Goal: Task Accomplishment & Management: Complete application form

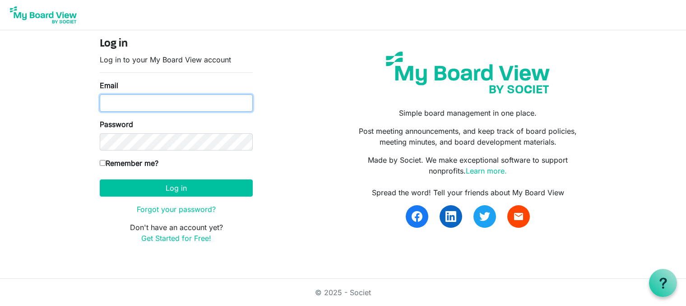
click at [163, 107] on input "Email" at bounding box center [176, 102] width 153 height 17
type input "robtrib@comcast.net"
click at [103, 162] on input "Remember me?" at bounding box center [103, 163] width 6 height 6
checkbox input "true"
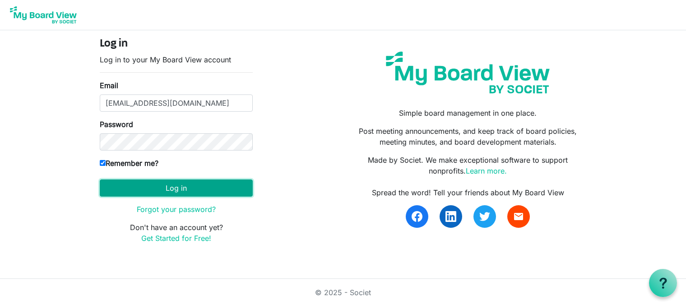
click at [151, 186] on button "Log in" at bounding box center [176, 187] width 153 height 17
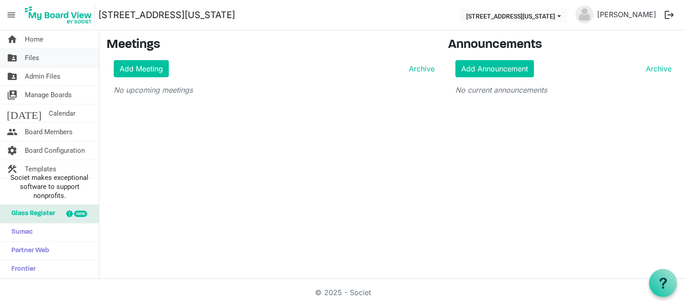
click at [30, 58] on span "Files" at bounding box center [32, 58] width 14 height 18
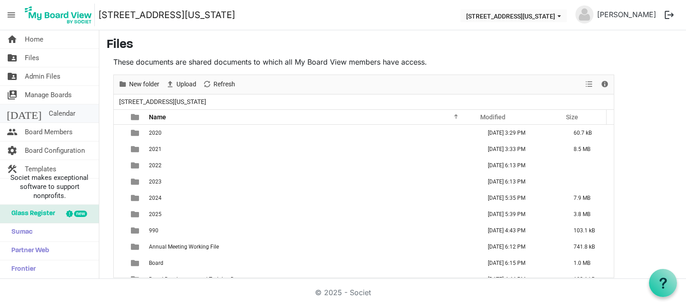
click at [49, 113] on span "Calendar" at bounding box center [62, 113] width 27 height 18
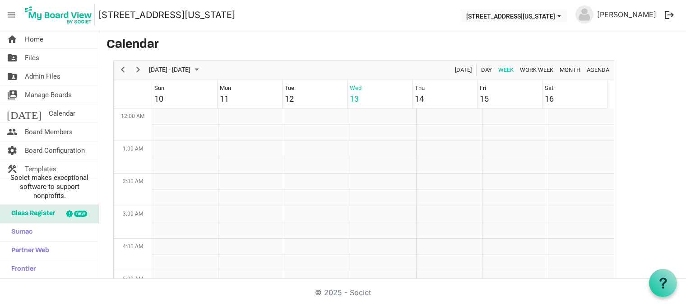
scroll to position [293, 0]
click at [137, 70] on span "Next" at bounding box center [138, 69] width 11 height 11
click at [226, 229] on td "Week of August 20, 2025" at bounding box center [251, 228] width 66 height 16
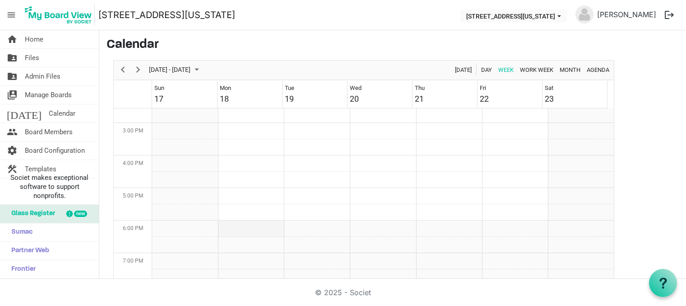
click at [226, 229] on td "Week of August 20, 2025" at bounding box center [251, 228] width 66 height 16
click at [202, 68] on span "August 2025" at bounding box center [196, 69] width 11 height 11
click at [185, 169] on span "19" at bounding box center [188, 170] width 14 height 14
click at [251, 229] on td "Week of August 19, 2025" at bounding box center [251, 228] width 66 height 16
click at [225, 228] on td "Week of August 19, 2025" at bounding box center [251, 228] width 66 height 16
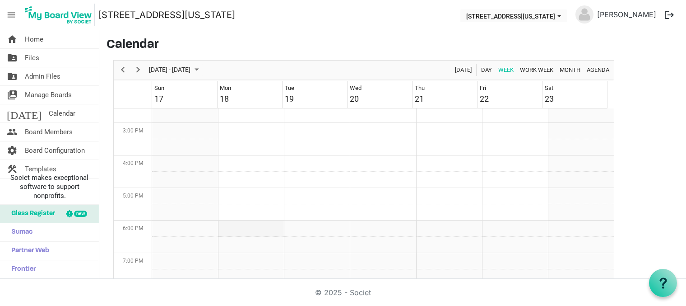
click at [225, 230] on td "Week of August 19, 2025" at bounding box center [251, 228] width 66 height 16
click at [603, 68] on span "Agenda" at bounding box center [598, 69] width 24 height 11
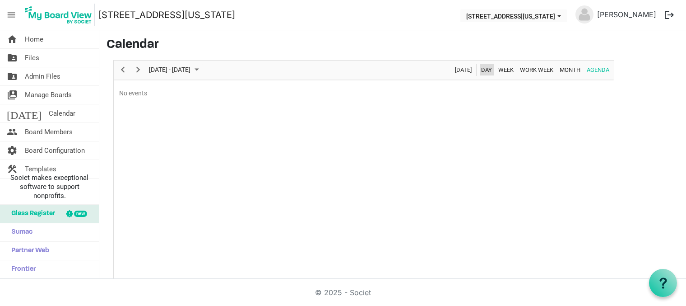
click at [488, 67] on span "Day" at bounding box center [486, 69] width 13 height 11
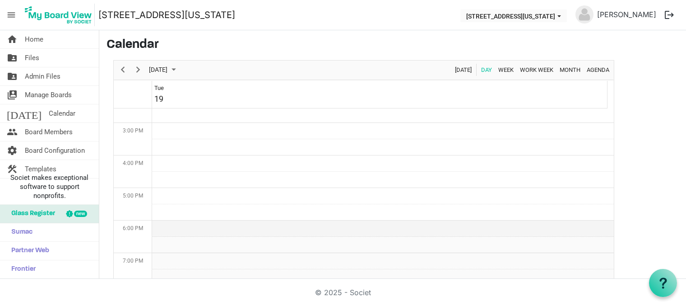
click at [166, 220] on td "Day of August 19, 2025" at bounding box center [383, 228] width 462 height 16
click at [168, 225] on td "Day of August 19, 2025" at bounding box center [383, 228] width 462 height 16
click at [49, 110] on span "Calendar" at bounding box center [62, 113] width 27 height 18
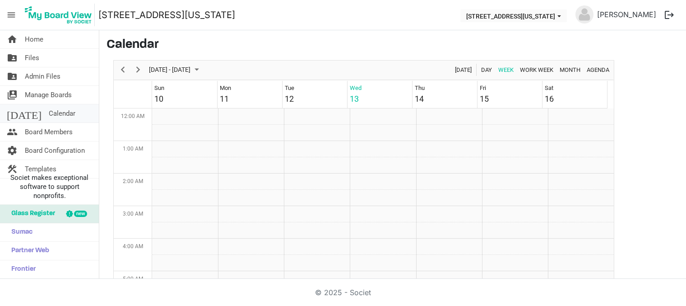
scroll to position [293, 0]
click at [49, 116] on span "Calendar" at bounding box center [62, 113] width 27 height 18
click at [138, 72] on span "Next" at bounding box center [138, 69] width 11 height 11
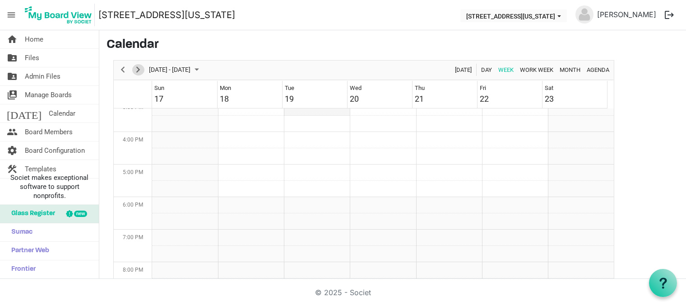
scroll to position [518, 0]
click at [31, 38] on span "Home" at bounding box center [34, 39] width 19 height 18
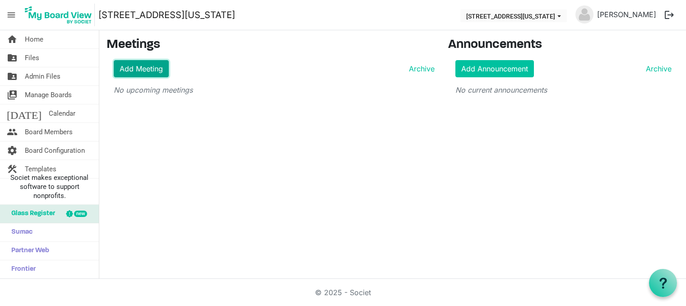
click at [136, 65] on link "Add Meeting" at bounding box center [141, 68] width 55 height 17
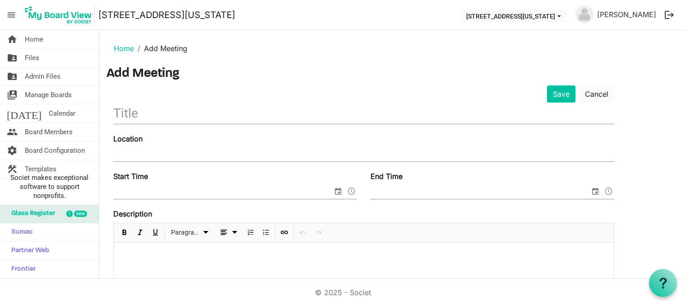
click at [169, 116] on input "text" at bounding box center [363, 112] width 501 height 21
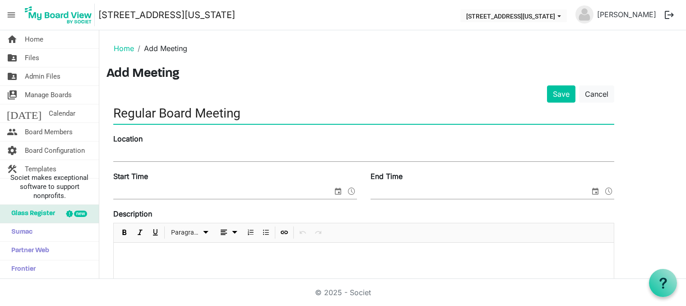
type input "Regular Board Meeting"
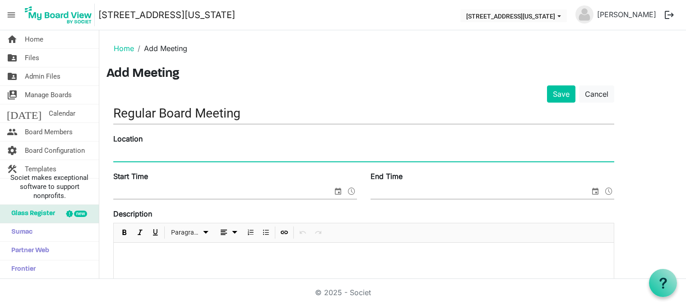
click at [176, 160] on input "Location" at bounding box center [363, 155] width 501 height 14
type input "Zoom"
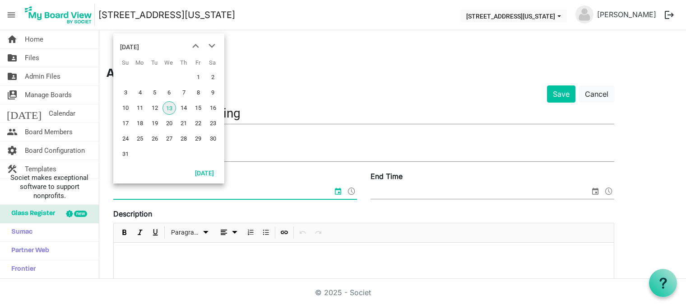
click at [166, 189] on input "Start Time" at bounding box center [222, 192] width 219 height 14
click at [154, 126] on span "19" at bounding box center [155, 123] width 14 height 14
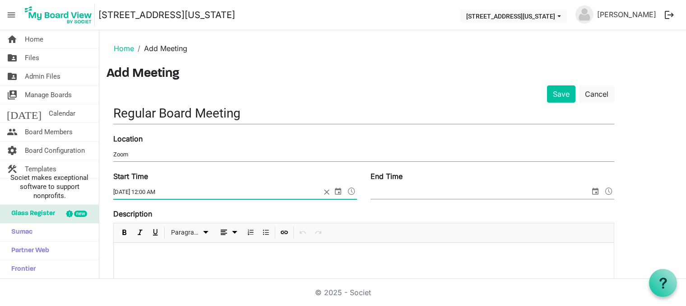
click at [399, 193] on input "End Time" at bounding box center [480, 192] width 219 height 14
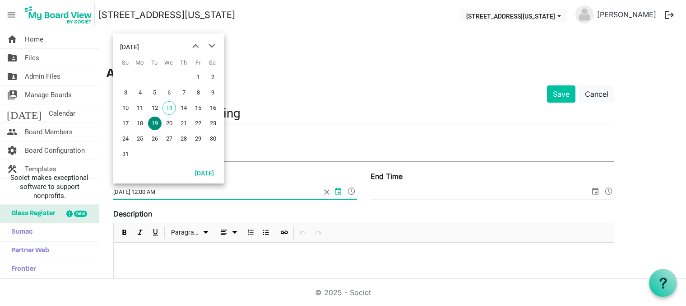
click at [295, 193] on input "[DATE] 12:00 AM" at bounding box center [217, 192] width 208 height 14
click at [272, 192] on input "[DATE] 6:00 pm" at bounding box center [217, 192] width 208 height 14
type input "[DATE] 6:00 AM"
click at [344, 213] on div "Description Paragraph" at bounding box center [363, 248] width 501 height 80
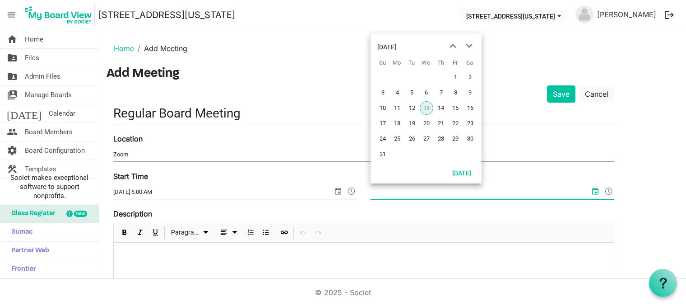
click at [401, 193] on input "End Time" at bounding box center [480, 192] width 219 height 14
click at [412, 124] on span "19" at bounding box center [412, 123] width 14 height 14
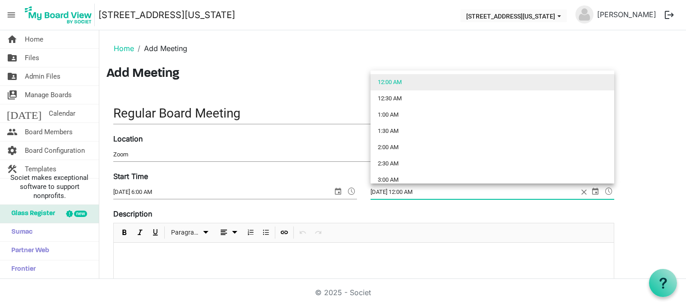
click at [607, 191] on span at bounding box center [609, 191] width 11 height 12
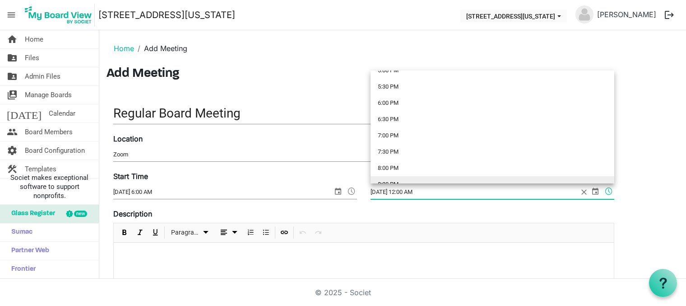
scroll to position [542, 0]
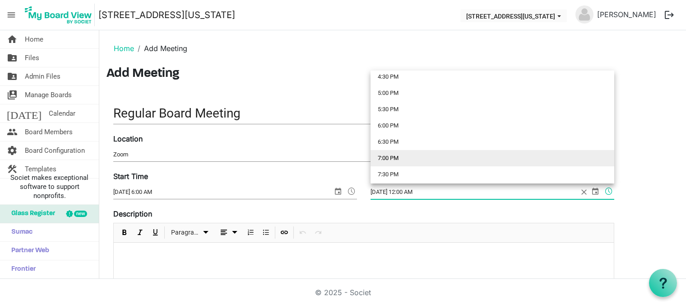
click at [406, 156] on li "7:00 PM" at bounding box center [493, 158] width 244 height 16
type input "[DATE] 7:00 PM"
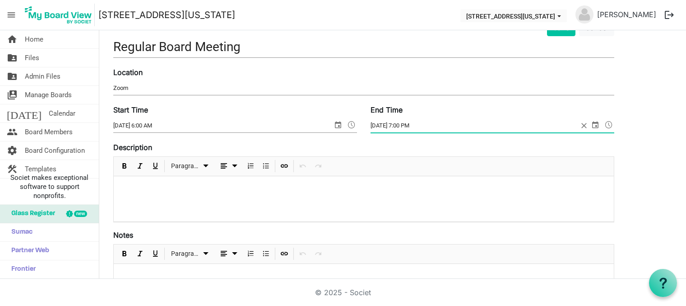
scroll to position [90, 0]
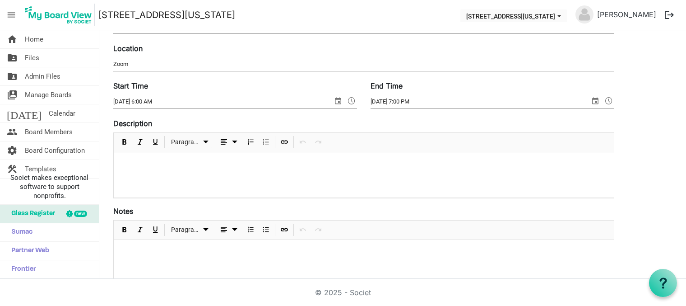
click at [156, 169] on div at bounding box center [364, 174] width 500 height 45
click at [223, 169] on div "Regular bi-monthly 3rd [DATE]" at bounding box center [364, 174] width 500 height 45
drag, startPoint x: 239, startPoint y: 162, endPoint x: 108, endPoint y: 159, distance: 131.0
click at [108, 159] on div "Save Cancel Regular Board Meeting Location Zoom Start Time [DATE] 6:00 AM End T…" at bounding box center [364, 237] width 515 height 485
copy p "Regular bi-monthly 3rd [DATE] meeting."
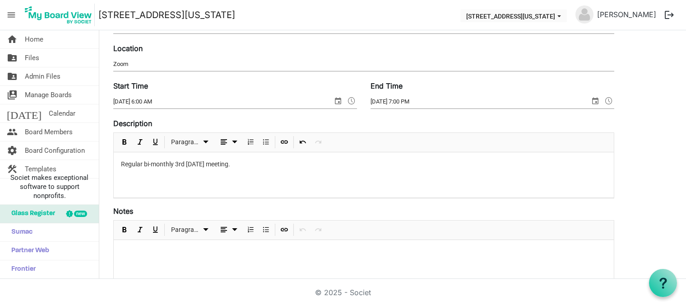
click at [284, 170] on div "Regular bi-monthly 3rd [DATE] meeting." at bounding box center [364, 174] width 500 height 45
click at [186, 254] on p at bounding box center [364, 251] width 486 height 9
paste div
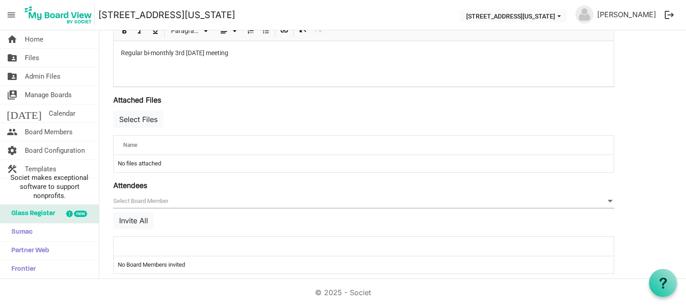
scroll to position [298, 0]
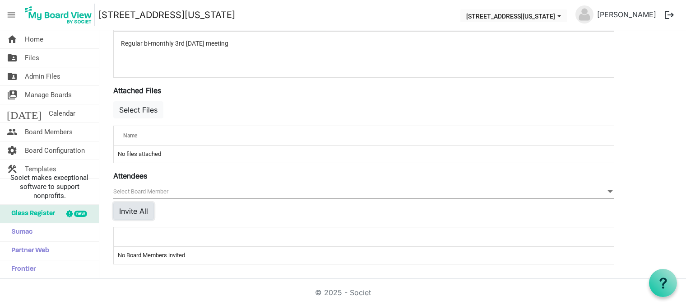
click at [136, 211] on button "Invite All" at bounding box center [133, 210] width 41 height 17
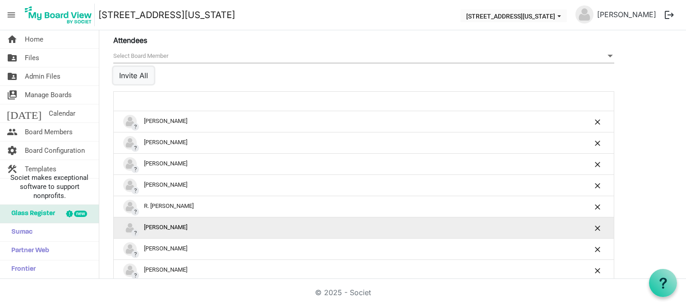
scroll to position [451, 0]
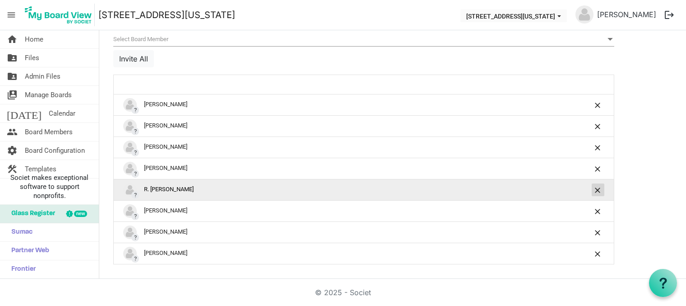
click at [600, 191] on span "is Command column column header" at bounding box center [598, 189] width 5 height 5
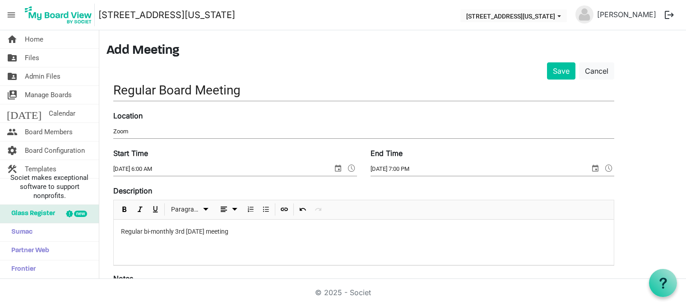
scroll to position [0, 0]
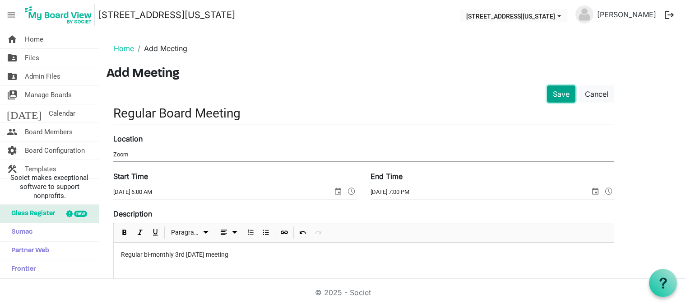
click at [560, 90] on button "Save" at bounding box center [561, 93] width 28 height 17
click at [561, 91] on button "Save" at bounding box center [561, 93] width 28 height 17
click at [49, 111] on span "Calendar" at bounding box center [62, 113] width 27 height 18
click at [49, 114] on span "Calendar" at bounding box center [62, 113] width 27 height 18
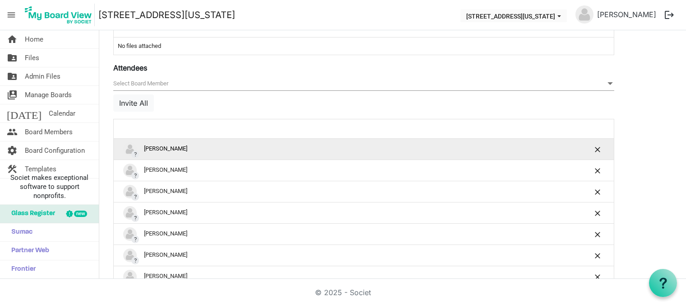
scroll to position [429, 0]
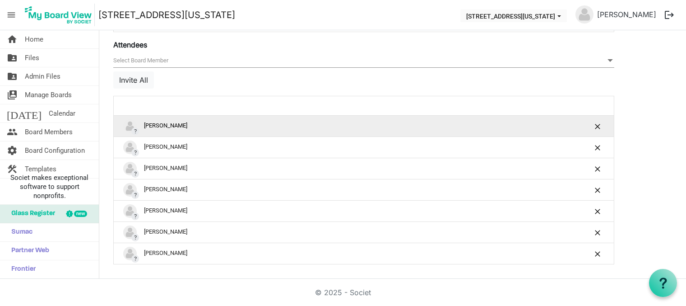
click at [209, 128] on div "? [PERSON_NAME]" at bounding box center [335, 126] width 425 height 14
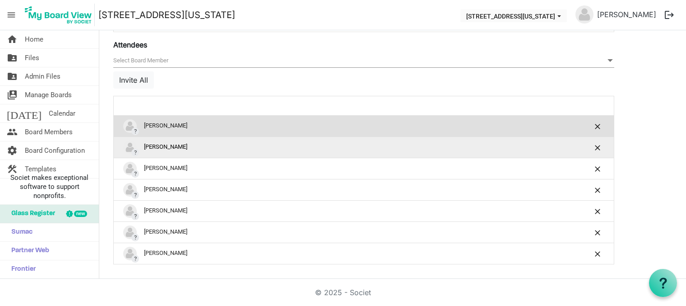
click at [209, 149] on div "? [PERSON_NAME]" at bounding box center [335, 147] width 425 height 14
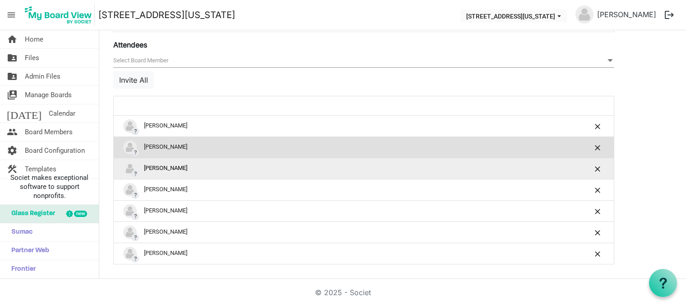
click at [211, 165] on div "? [PERSON_NAME]" at bounding box center [335, 169] width 425 height 14
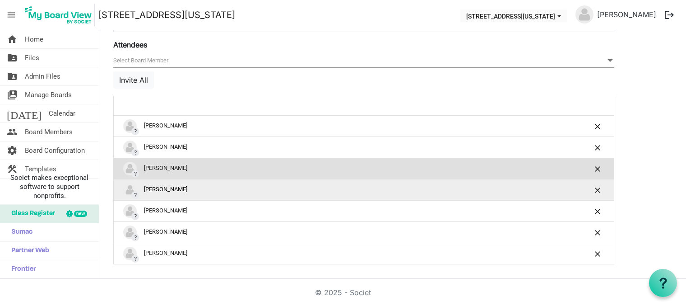
click at [221, 186] on div "? [PERSON_NAME]" at bounding box center [335, 190] width 425 height 14
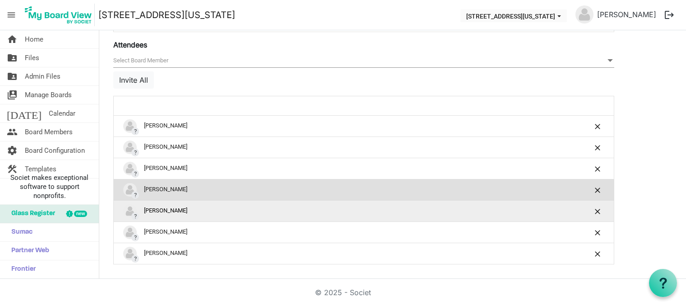
click at [225, 211] on div "? [PERSON_NAME]" at bounding box center [335, 211] width 425 height 14
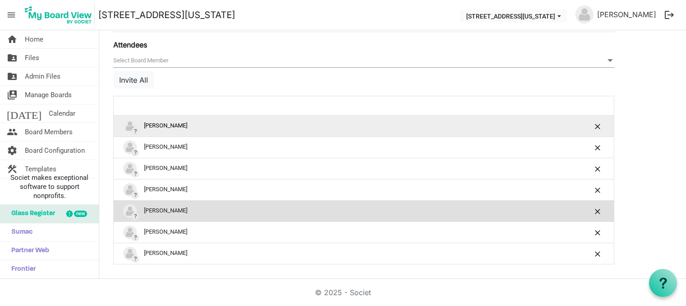
click at [187, 126] on div "? [PERSON_NAME]" at bounding box center [335, 126] width 425 height 14
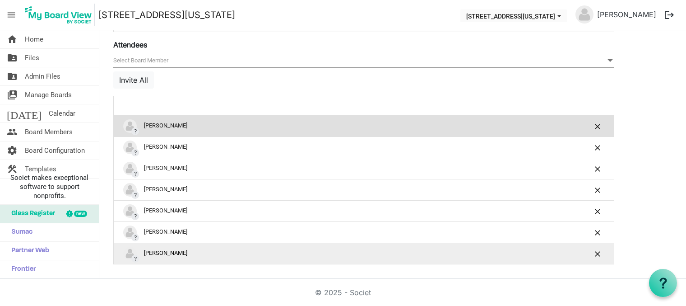
click at [198, 256] on div "? [PERSON_NAME]" at bounding box center [335, 254] width 425 height 14
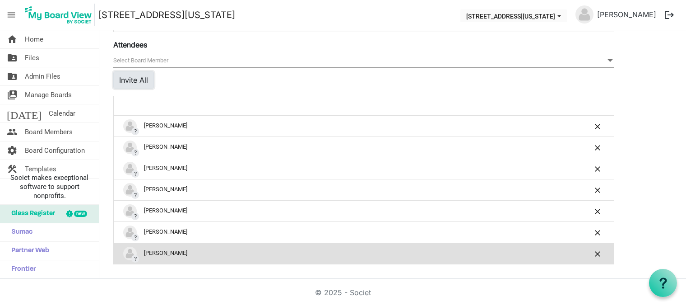
click at [133, 84] on button "Invite All" at bounding box center [133, 79] width 41 height 17
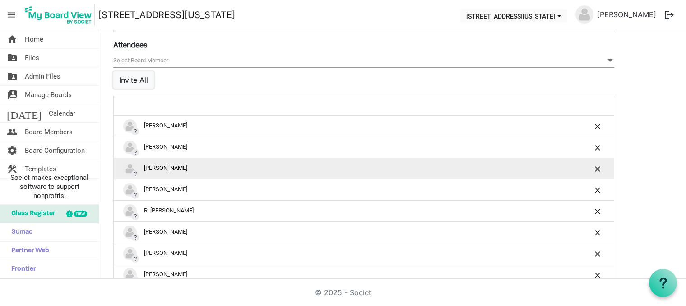
scroll to position [451, 0]
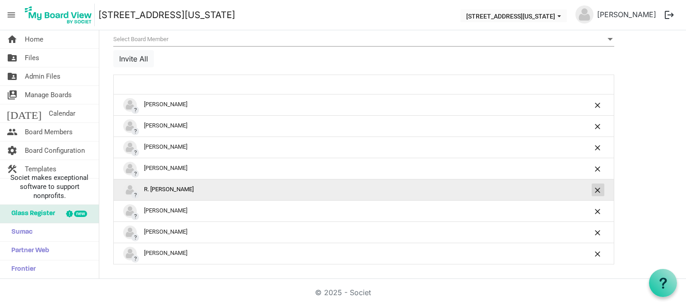
click at [600, 189] on span "is Command column column header" at bounding box center [598, 189] width 5 height 5
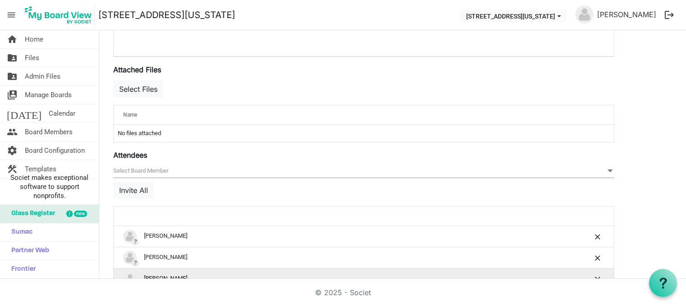
scroll to position [294, 0]
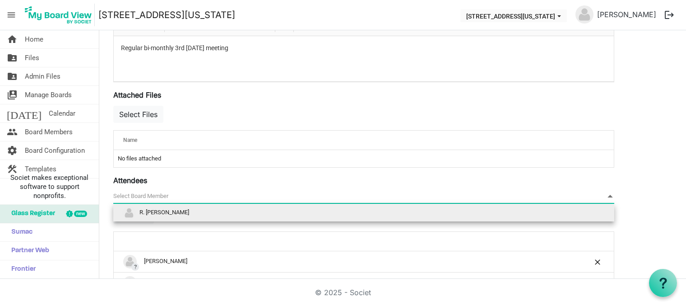
click at [158, 193] on span "null" at bounding box center [363, 196] width 501 height 14
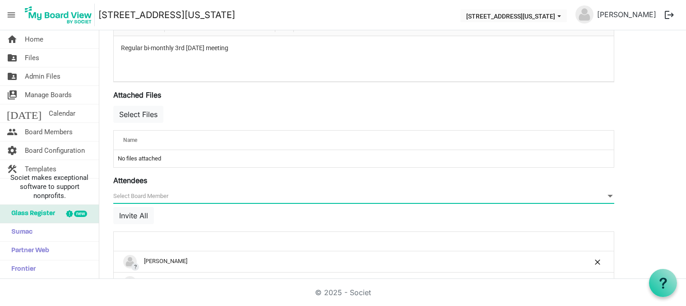
click at [158, 193] on span "null" at bounding box center [363, 196] width 501 height 14
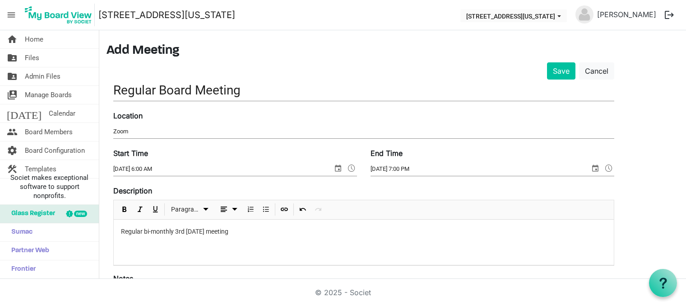
scroll to position [0, 0]
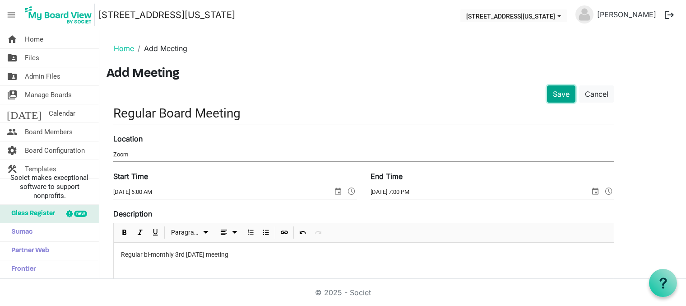
click at [559, 92] on button "Save" at bounding box center [561, 93] width 28 height 17
click at [49, 112] on span "Calendar" at bounding box center [62, 113] width 27 height 18
click at [605, 93] on link "Cancel" at bounding box center [596, 93] width 35 height 17
